Goal: Transaction & Acquisition: Purchase product/service

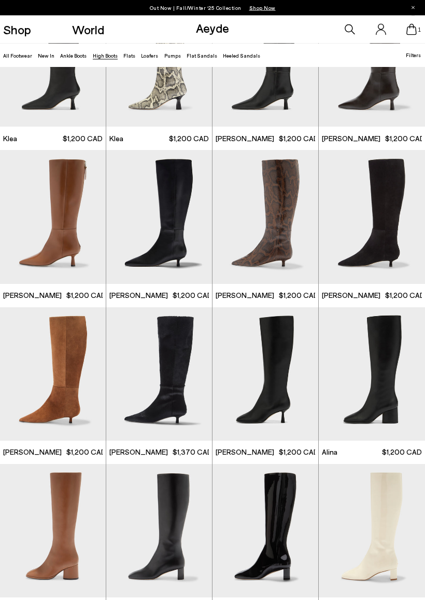
scroll to position [544, 0]
click at [48, 349] on img "1 / 6" at bounding box center [53, 373] width 106 height 133
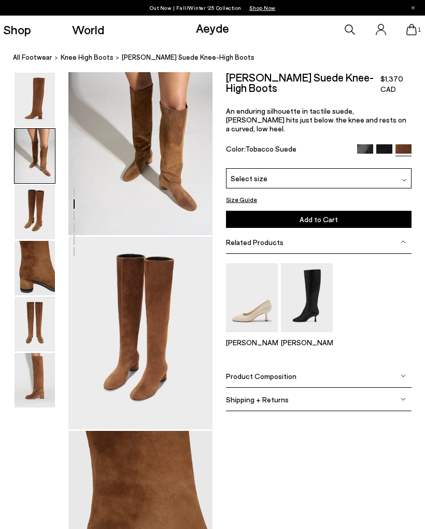
click at [41, 0] on html "Free shipping to Canada on all orders Your item is added to cart. View Cart × O…" at bounding box center [212, 41] width 425 height 529
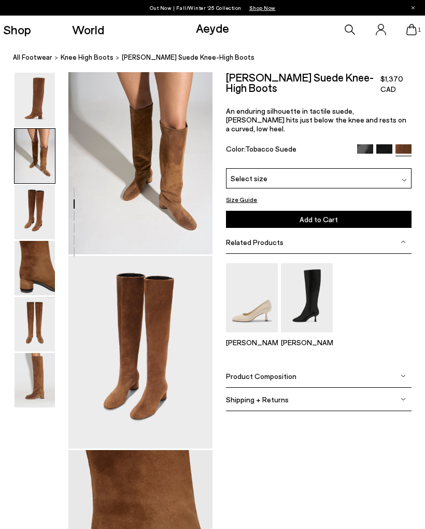
scroll to position [202, 0]
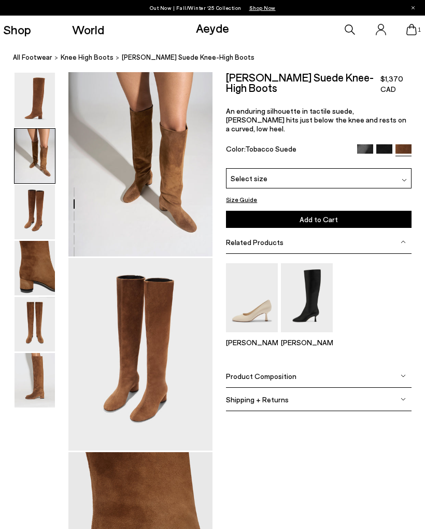
click at [113, 193] on div at bounding box center [106, 450] width 213 height 1161
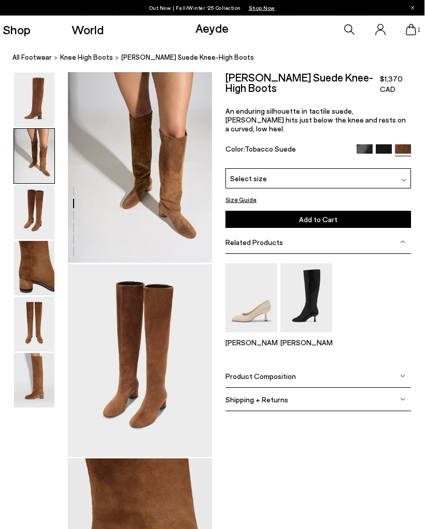
scroll to position [196, 0]
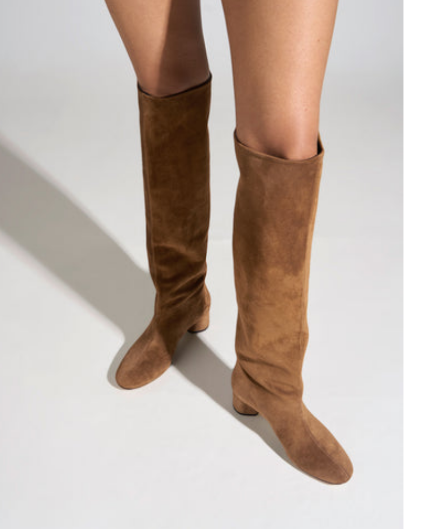
click at [213, 80] on div "Size Guide Shoes Belt Our shoes come in European sizing. The easiest way to mea…" at bounding box center [319, 249] width 213 height 354
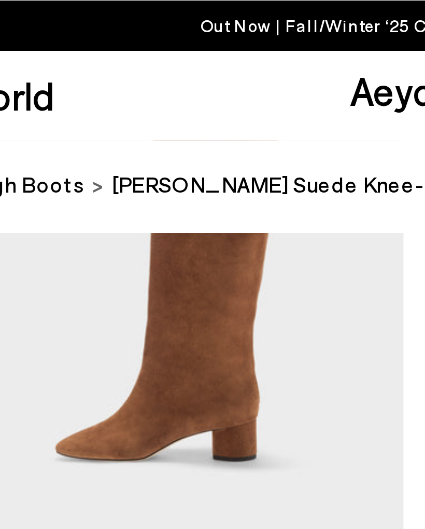
scroll to position [92, 0]
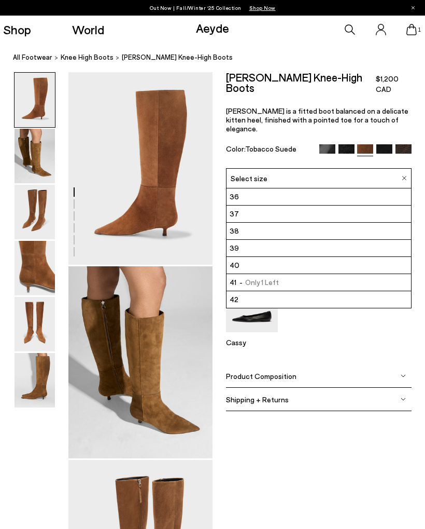
click at [392, 168] on div "Select size" at bounding box center [319, 178] width 186 height 20
